Goal: Task Accomplishment & Management: Complete application form

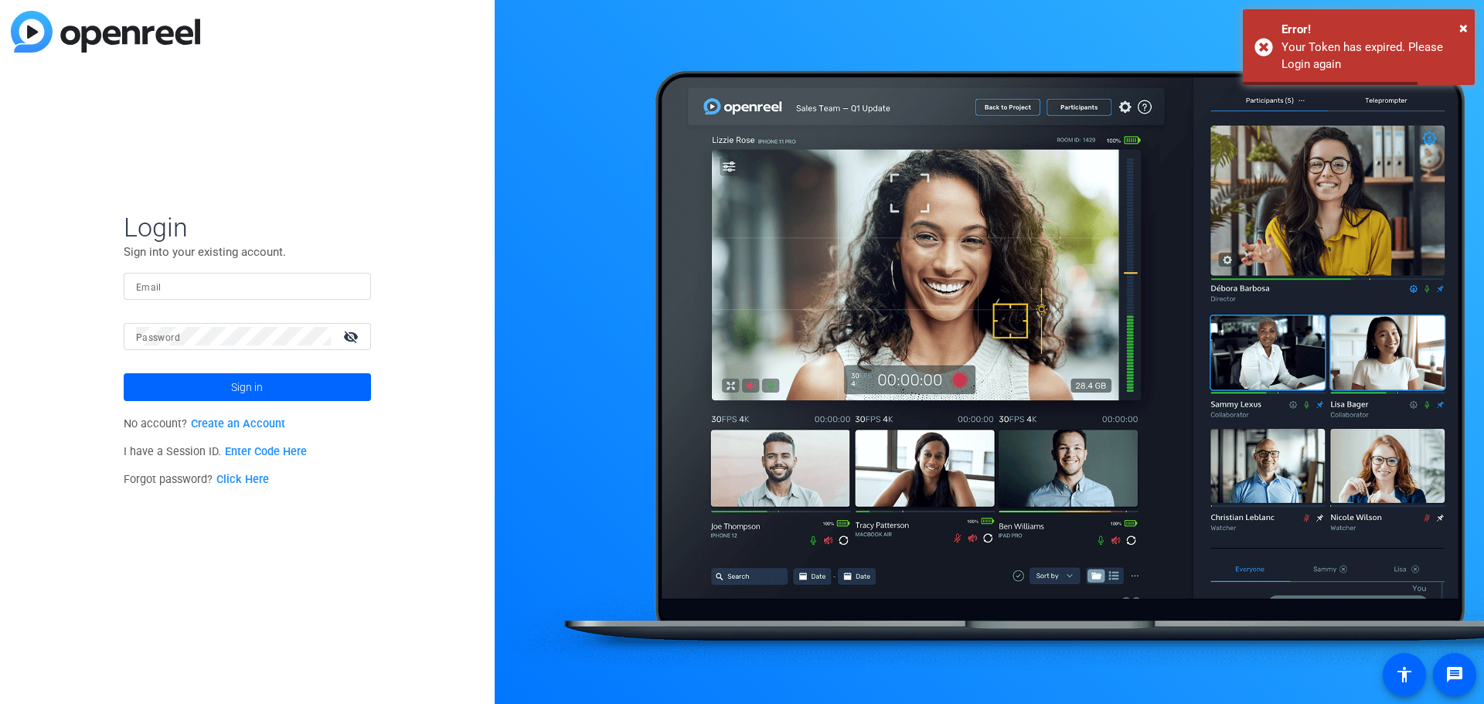
click at [274, 300] on mat-form-field "Email" at bounding box center [247, 298] width 247 height 50
click at [270, 288] on input "Email" at bounding box center [247, 286] width 223 height 19
type input "[PERSON_NAME][EMAIL_ADDRESS][PERSON_NAME][DOMAIN_NAME]"
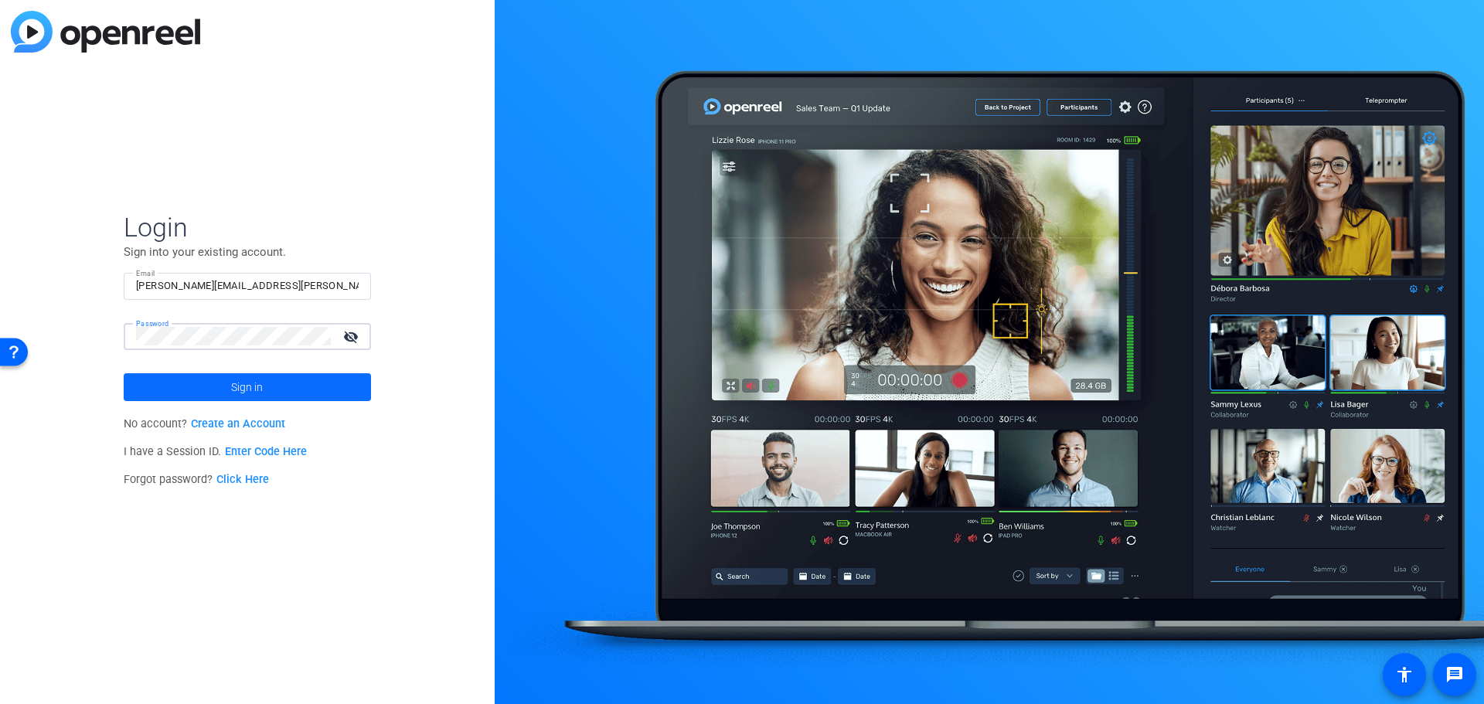
click at [225, 378] on span at bounding box center [247, 387] width 247 height 37
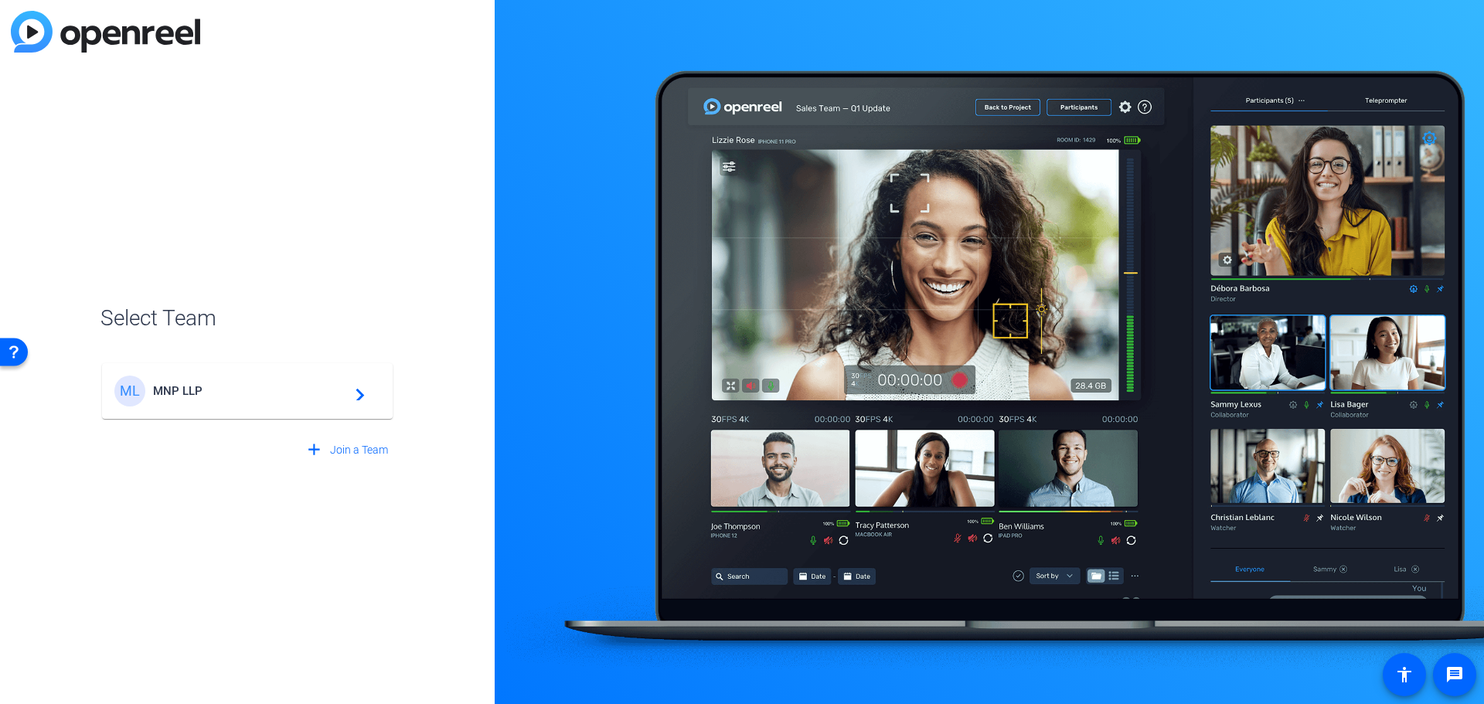
click at [246, 384] on span "MNP LLP" at bounding box center [249, 391] width 193 height 14
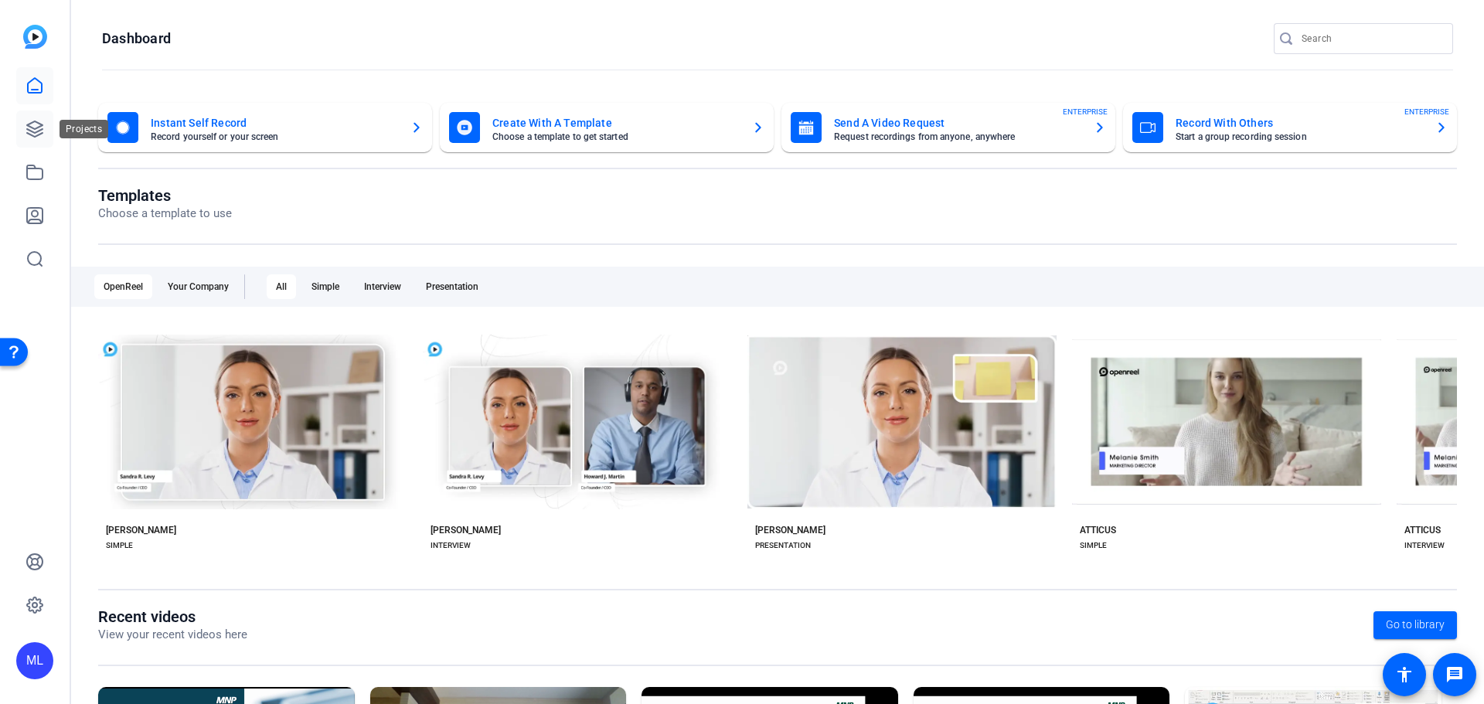
click at [42, 140] on link at bounding box center [34, 128] width 37 height 37
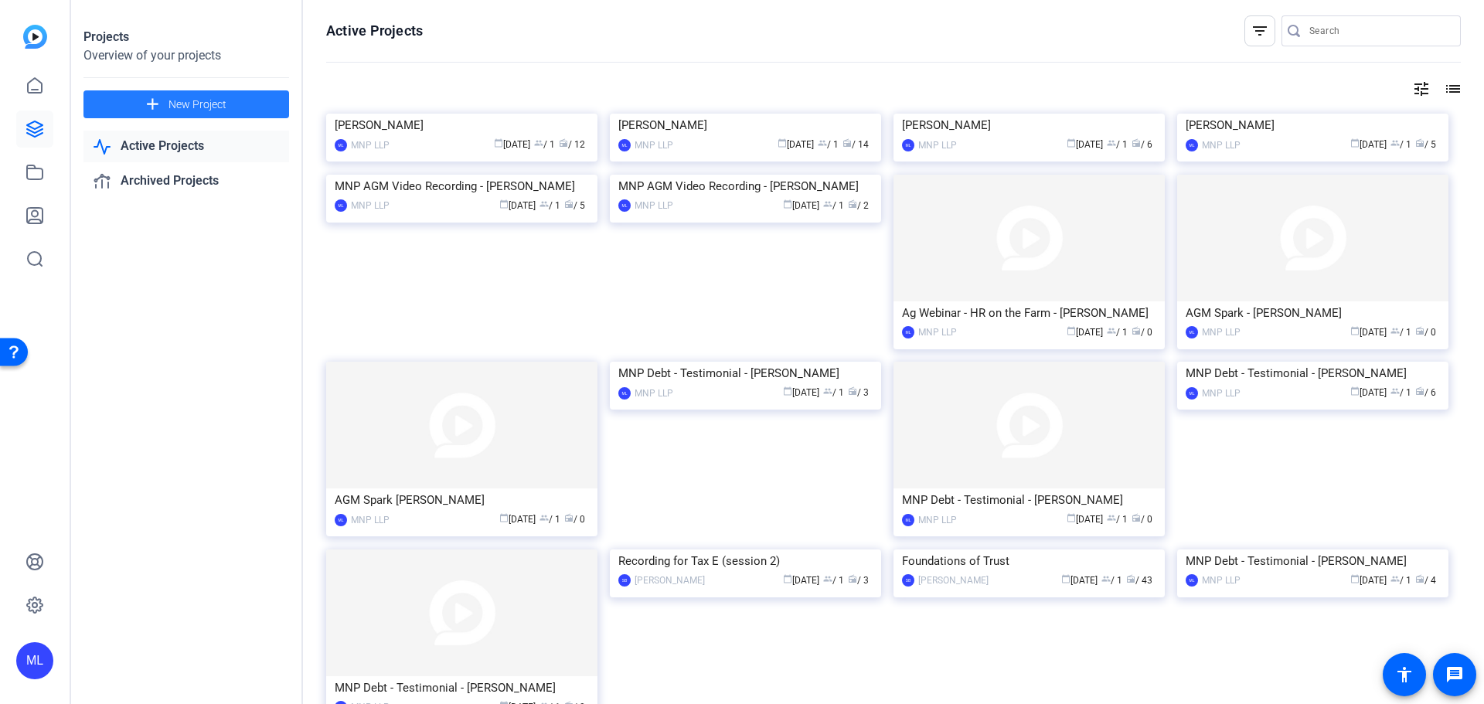
click at [223, 110] on span "New Project" at bounding box center [197, 105] width 58 height 16
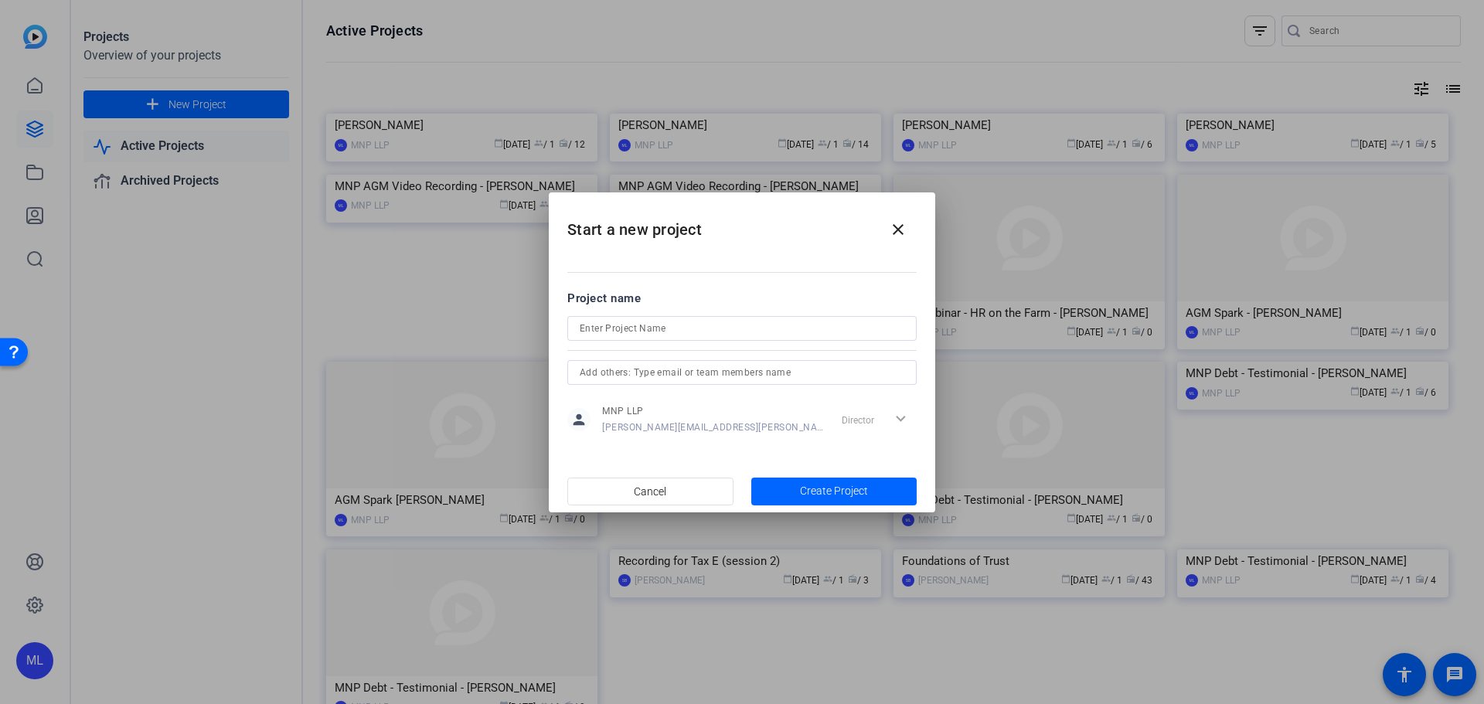
click at [523, 561] on div at bounding box center [742, 352] width 1484 height 704
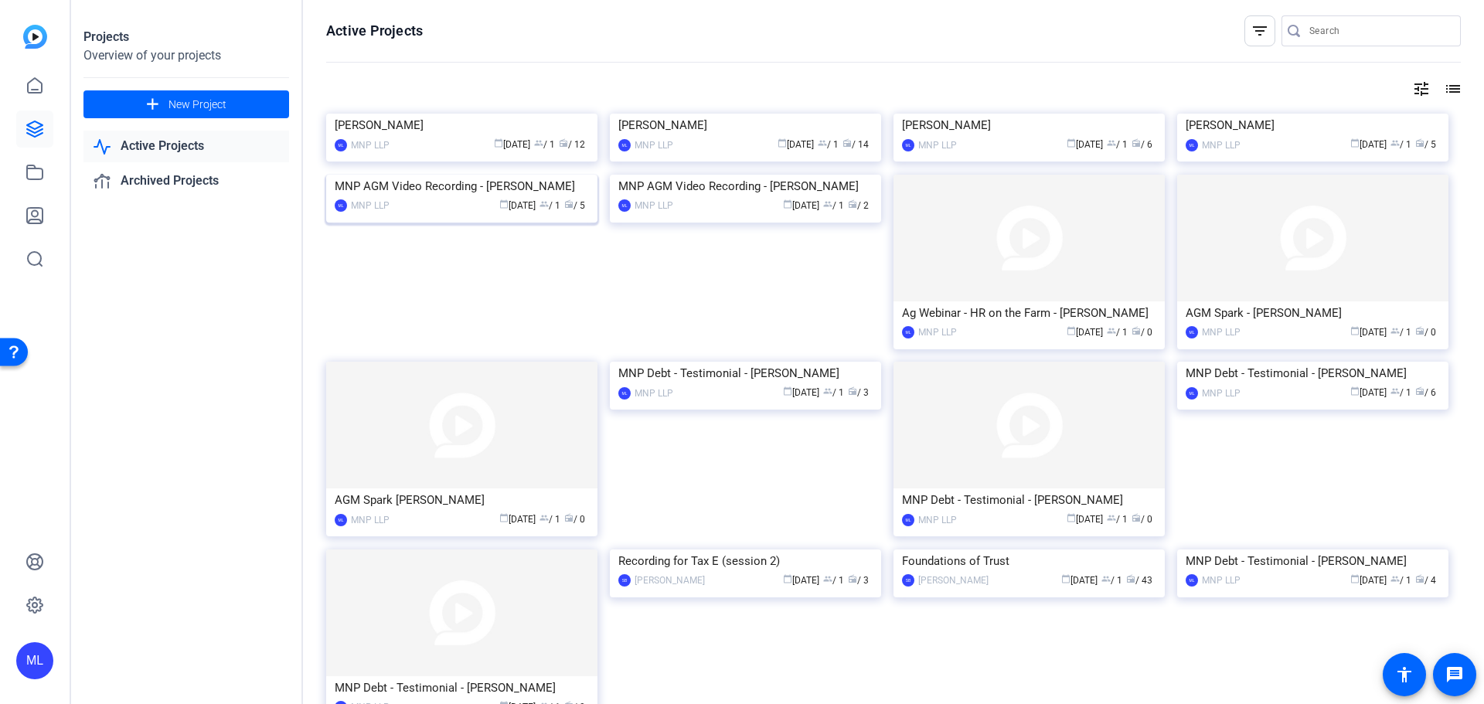
click at [463, 175] on img at bounding box center [461, 175] width 271 height 0
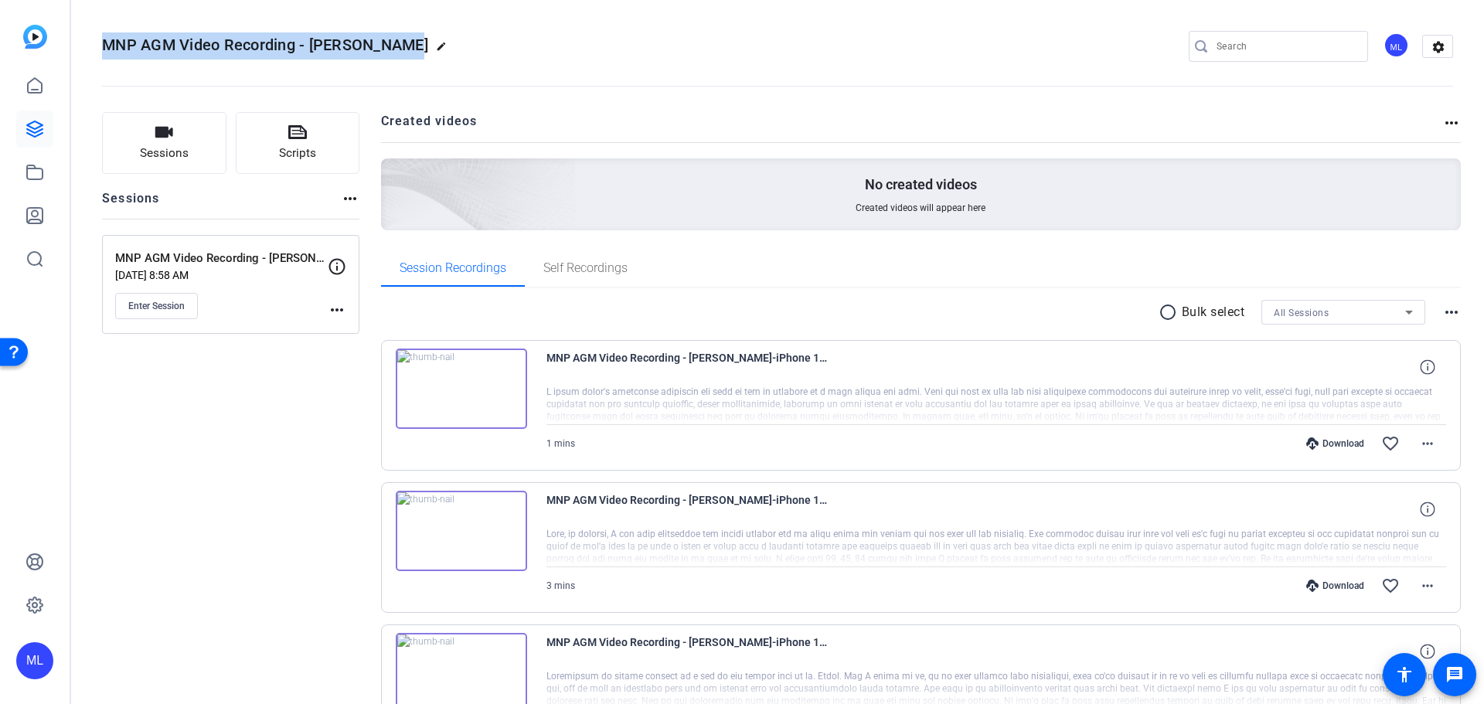
drag, startPoint x: 401, startPoint y: 41, endPoint x: 106, endPoint y: 49, distance: 295.3
click at [106, 49] on span "MNP AGM Video Recording - [PERSON_NAME]" at bounding box center [265, 45] width 326 height 19
copy span "MNP AGM Video Recording - [PERSON_NAME]"
click at [30, 129] on icon at bounding box center [34, 129] width 19 height 19
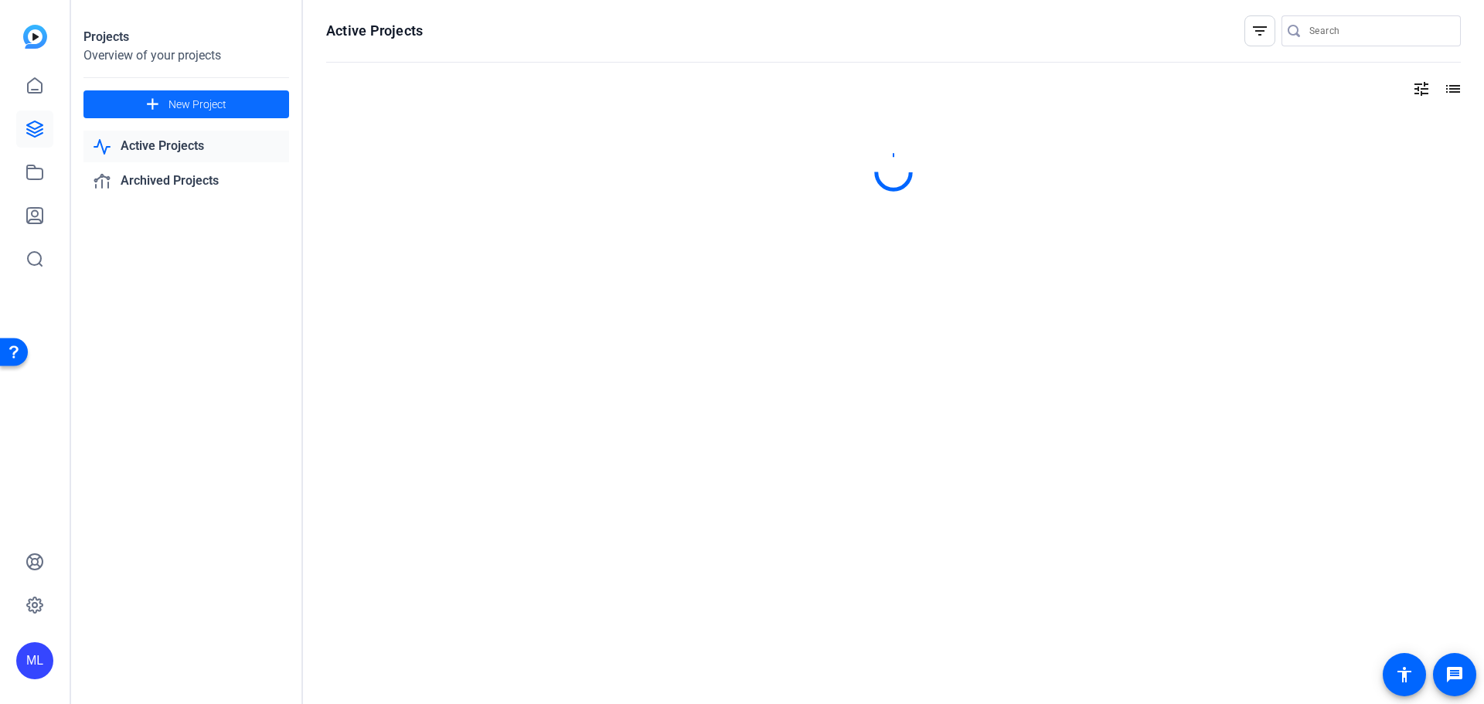
click at [168, 106] on span "New Project" at bounding box center [197, 105] width 58 height 16
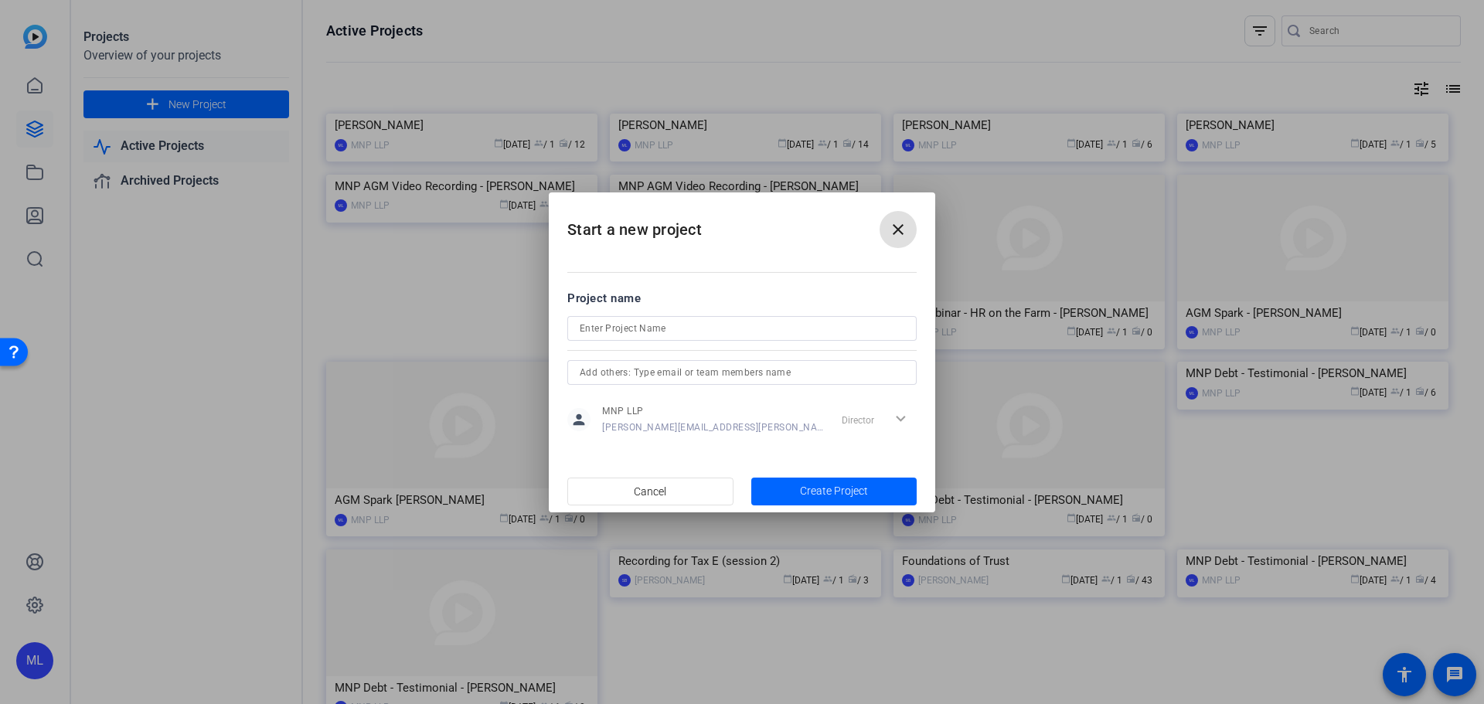
click at [649, 328] on input at bounding box center [742, 328] width 325 height 19
paste input "MNP AGM Video Recording - [PERSON_NAME]"
drag, startPoint x: 709, startPoint y: 325, endPoint x: 837, endPoint y: 332, distance: 127.7
click at [837, 332] on input "MNP AGM Video Recording - [PERSON_NAME]" at bounding box center [742, 328] width 325 height 19
type input "MNP AGM Video Recording - [PERSON_NAME]"
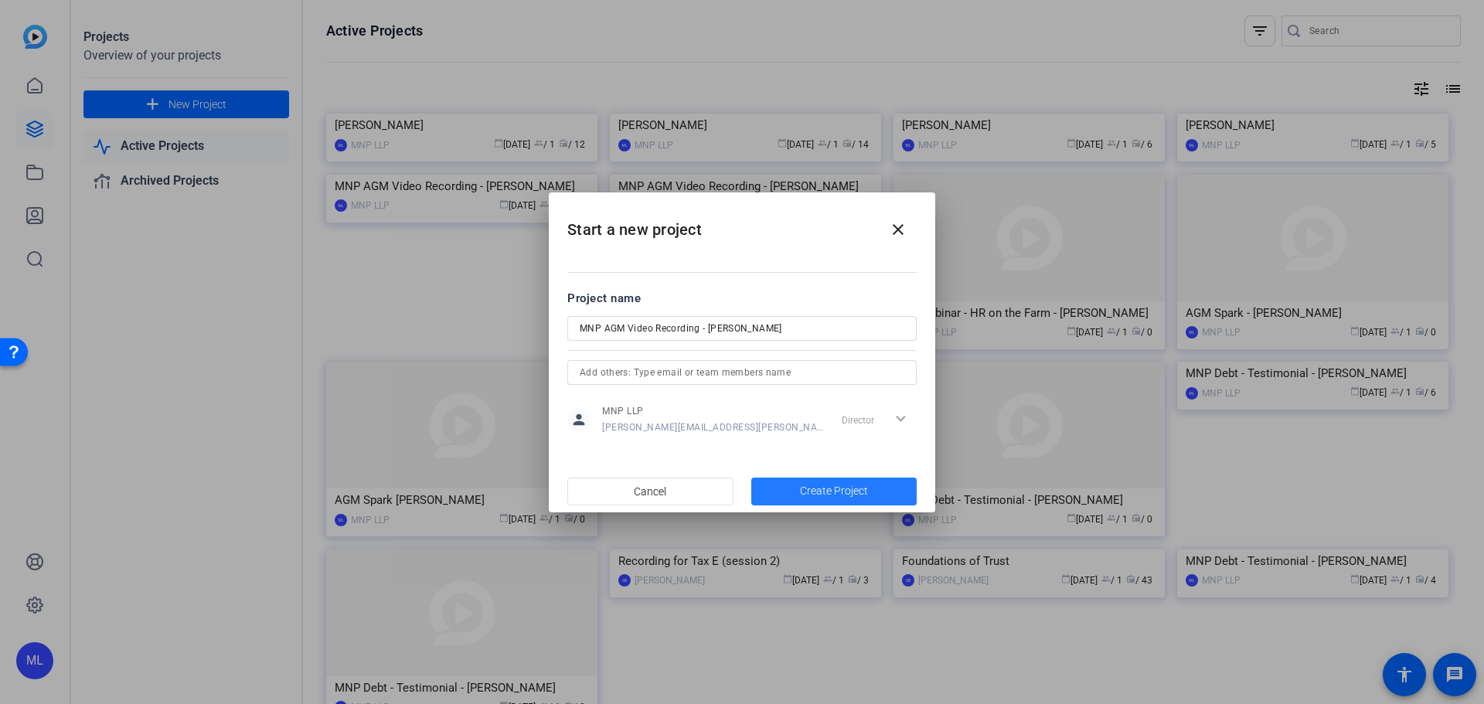
click at [831, 489] on span "Create Project" at bounding box center [834, 491] width 68 height 16
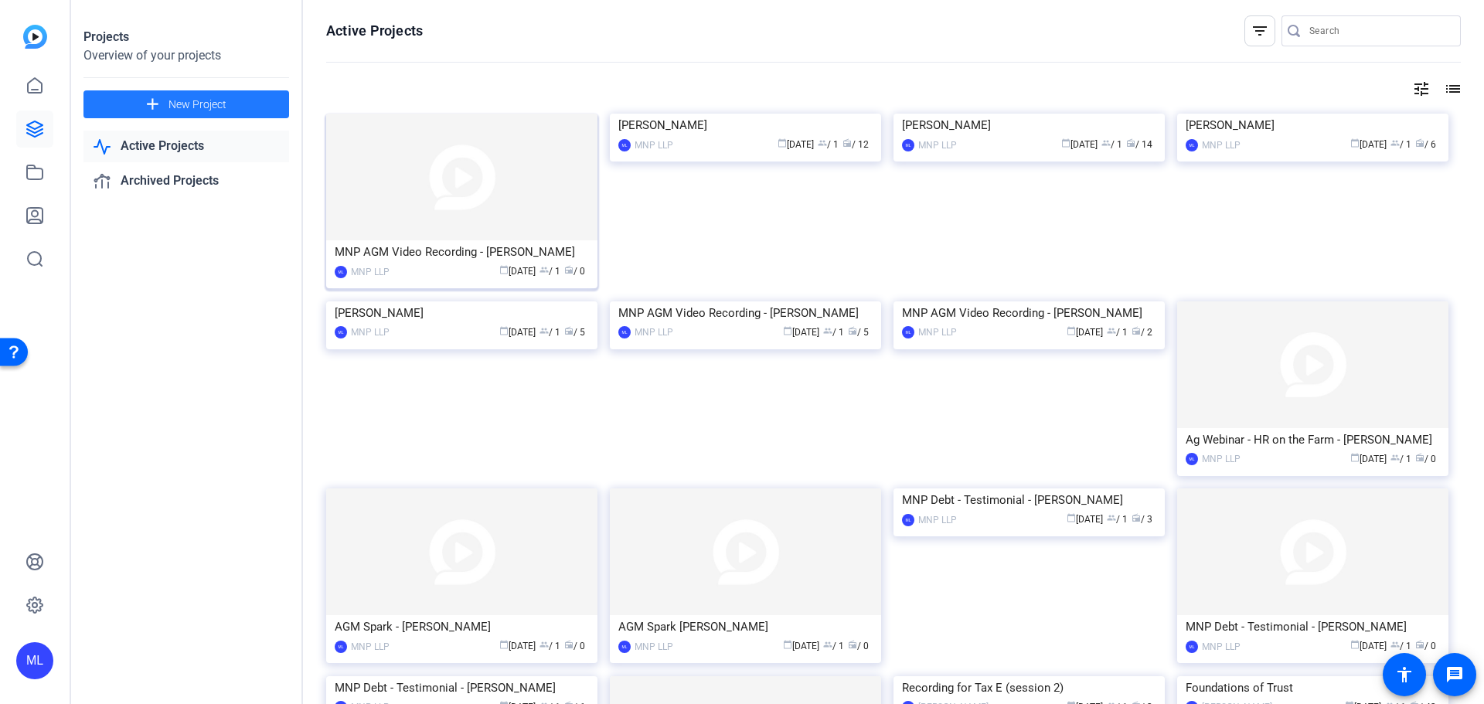
click at [461, 189] on img at bounding box center [461, 177] width 271 height 127
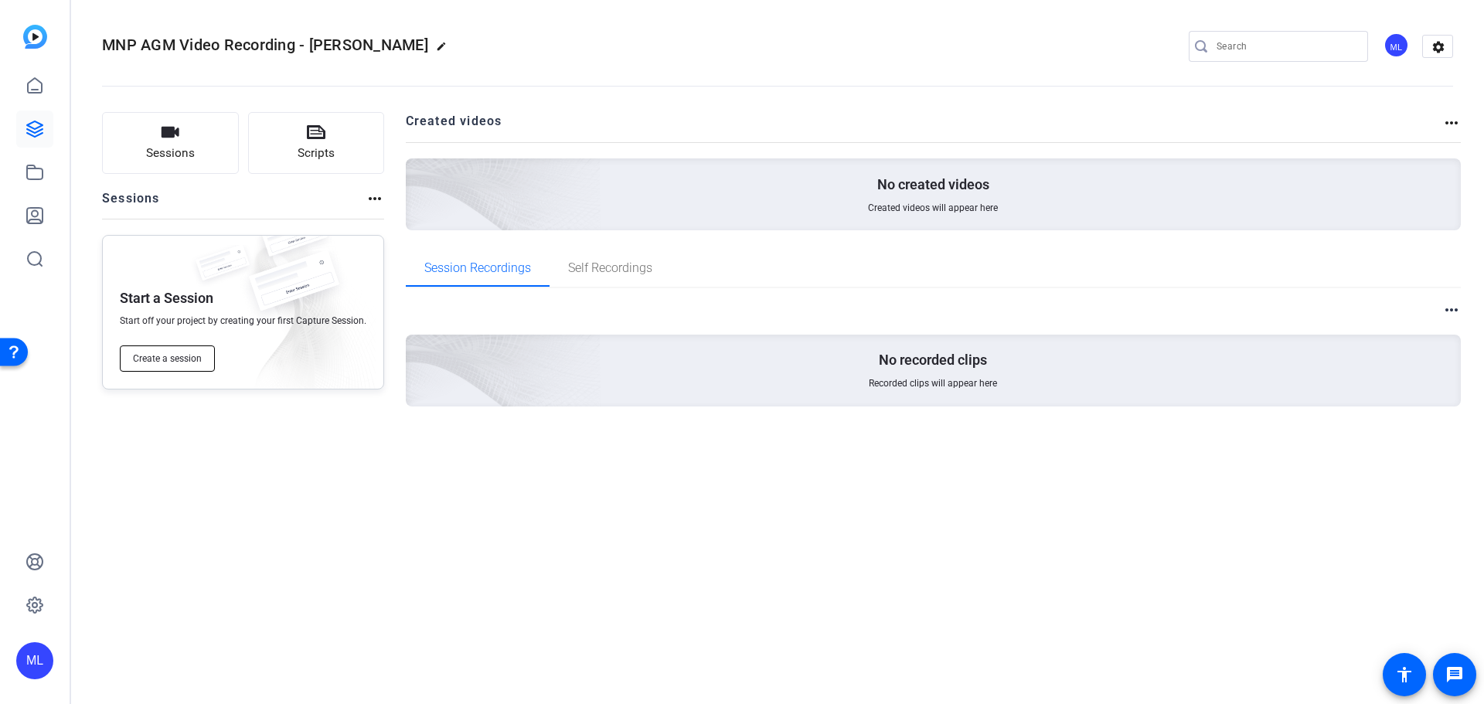
click at [157, 366] on button "Create a session" at bounding box center [167, 358] width 95 height 26
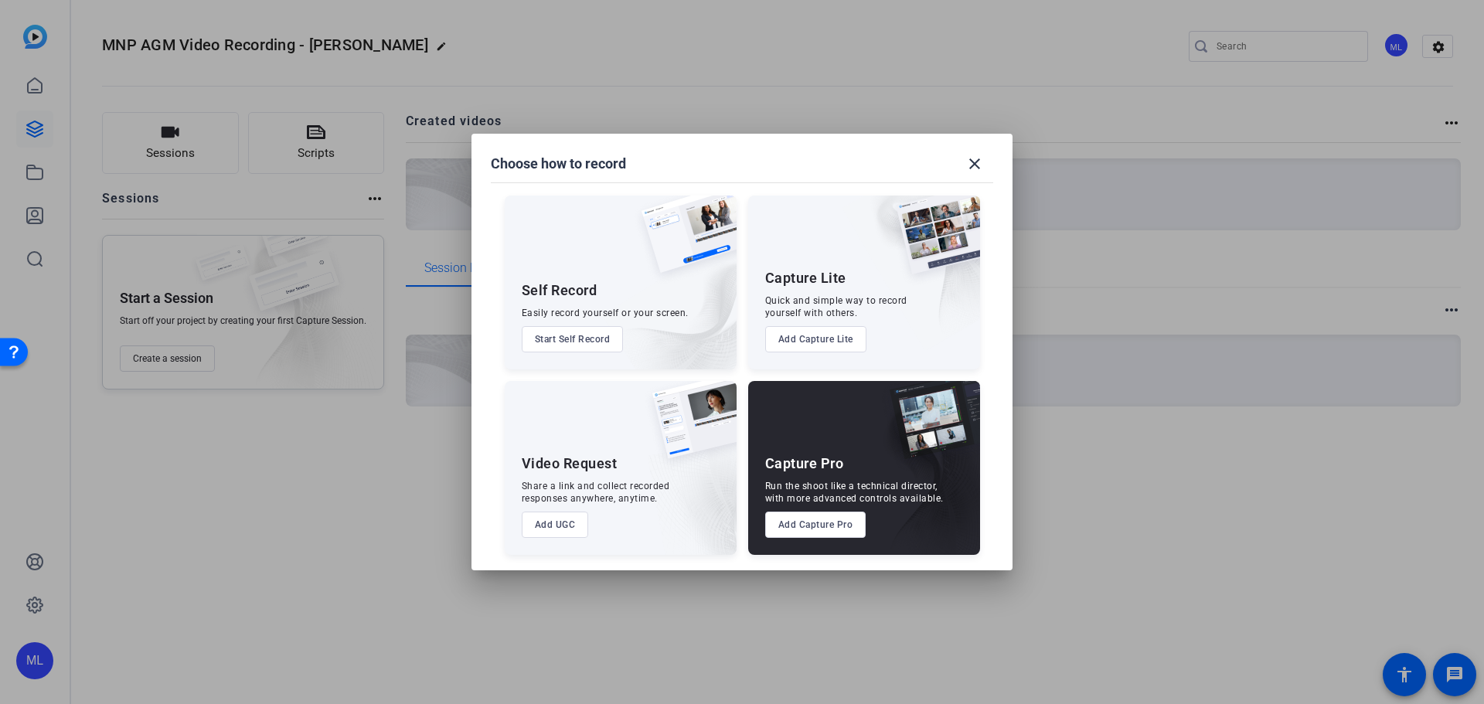
click at [827, 530] on button "Add Capture Pro" at bounding box center [815, 525] width 101 height 26
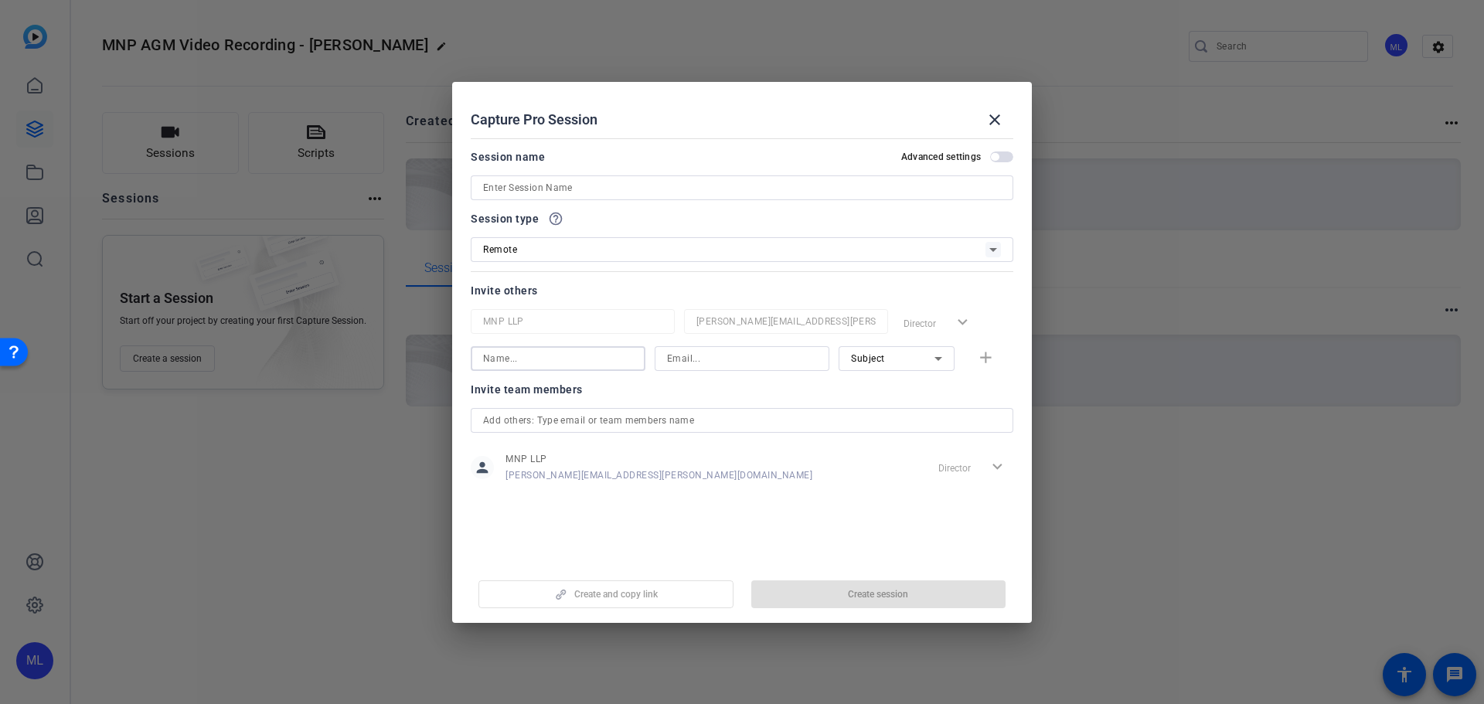
click at [566, 362] on input at bounding box center [558, 358] width 150 height 19
type input "[PERSON_NAME]"
click at [742, 362] on input at bounding box center [742, 358] width 150 height 19
paste input "[PERSON_NAME][DOMAIN_NAME][EMAIL_ADDRESS][PERSON_NAME][DOMAIN_NAME]"
type input "[PERSON_NAME][DOMAIN_NAME][EMAIL_ADDRESS][PERSON_NAME][DOMAIN_NAME]"
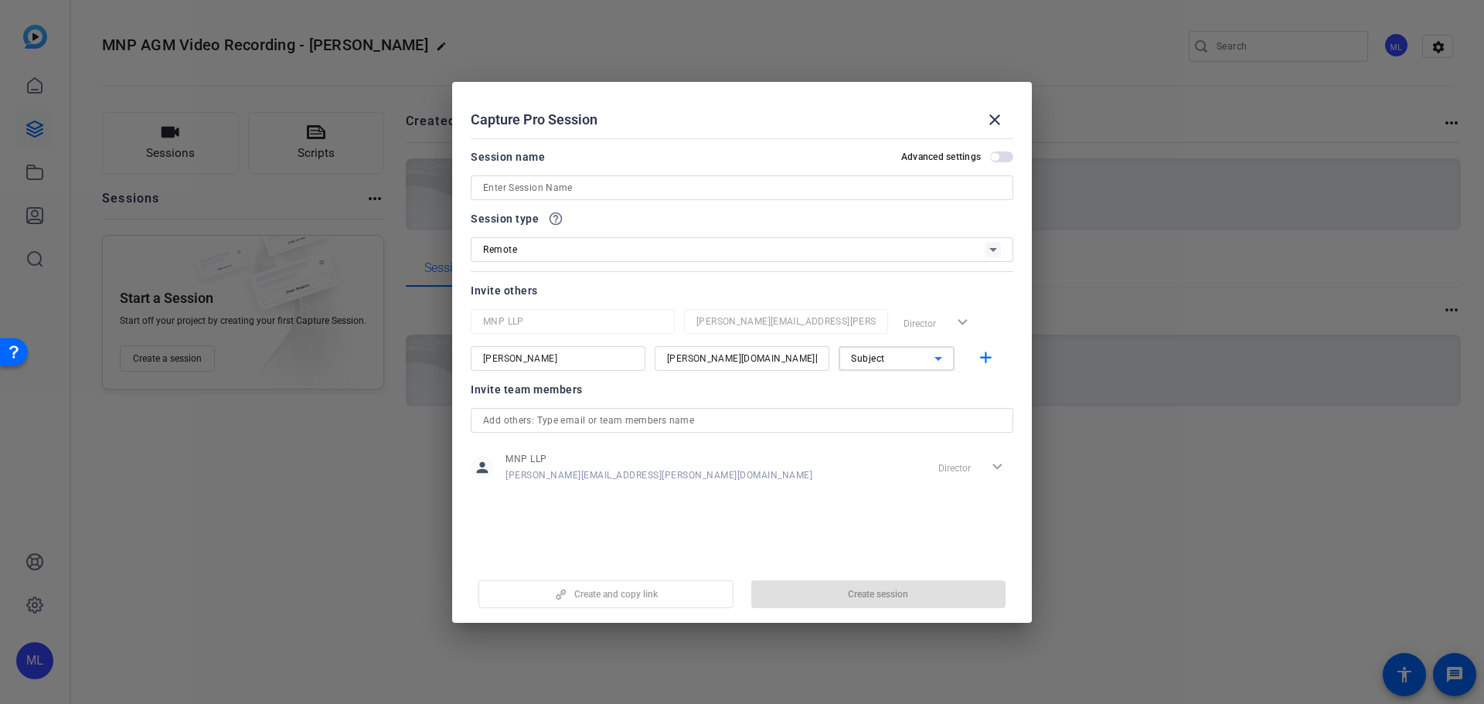
click at [862, 362] on span "Subject" at bounding box center [868, 358] width 34 height 11
click at [988, 360] on div at bounding box center [742, 352] width 1484 height 704
click at [986, 359] on mat-icon "add" at bounding box center [985, 357] width 19 height 19
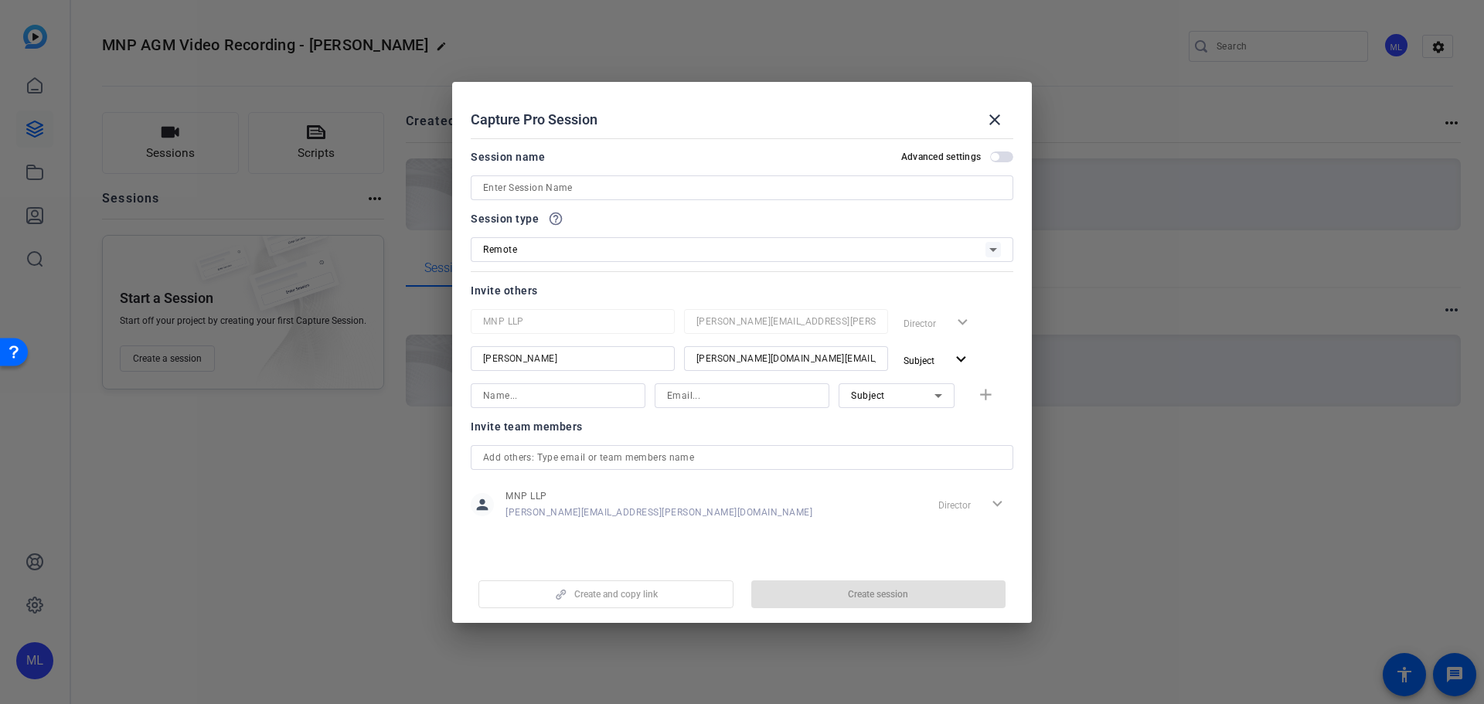
click at [541, 184] on input at bounding box center [742, 187] width 518 height 19
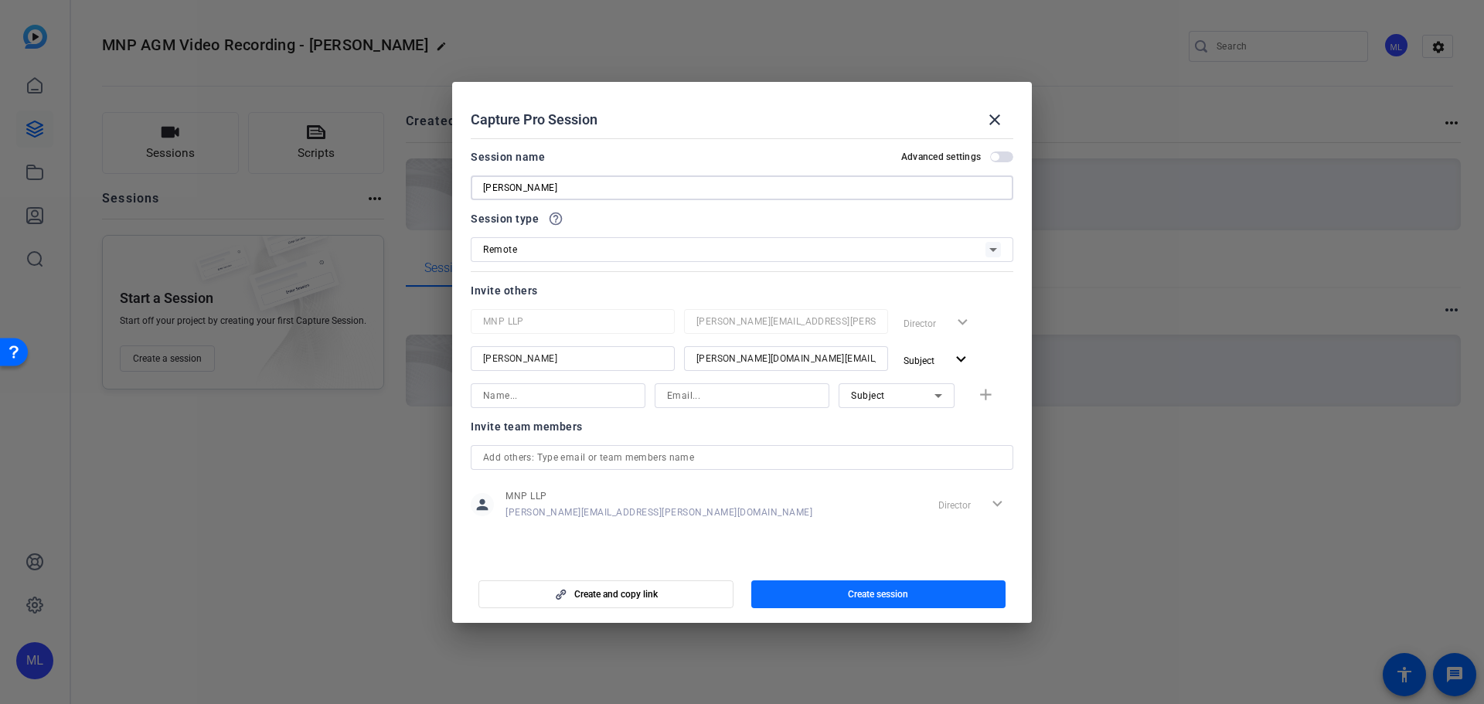
type input "[PERSON_NAME]"
click at [916, 594] on span "button" at bounding box center [878, 594] width 255 height 37
